Goal: Navigation & Orientation: Find specific page/section

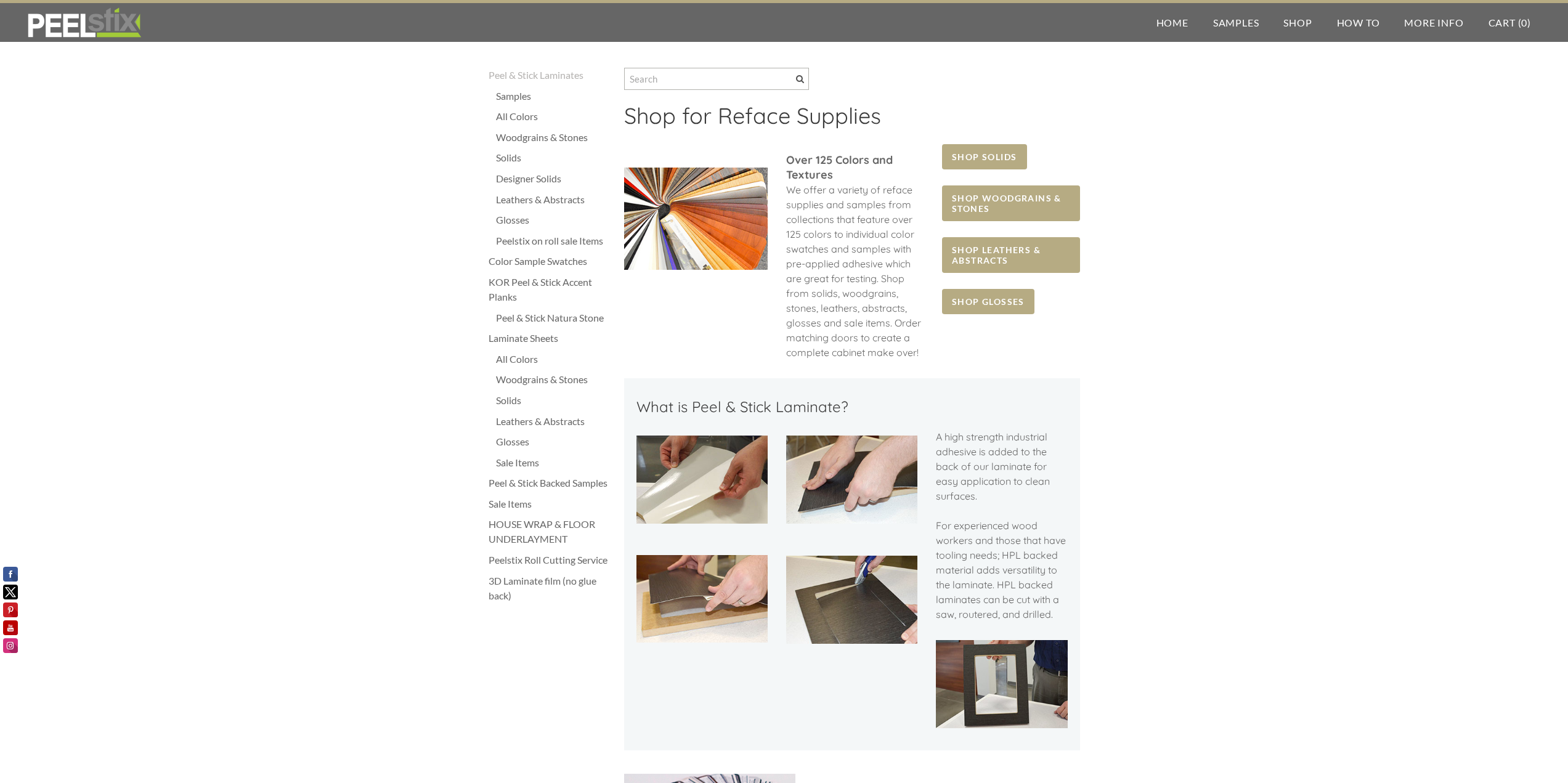
click at [525, 484] on div "Peel & Stick Backed Samples" at bounding box center [550, 482] width 123 height 14
